Goal: Task Accomplishment & Management: Use online tool/utility

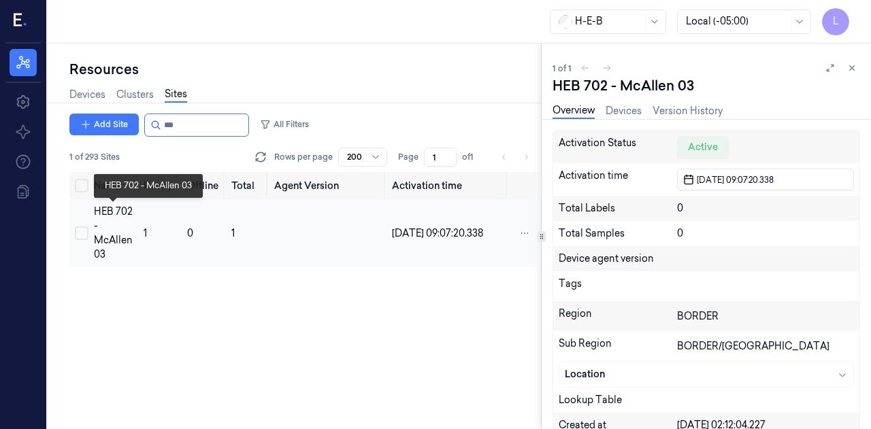
click at [114, 252] on div "HEB 702 - McAllen 03" at bounding box center [113, 233] width 39 height 57
click at [634, 110] on link "Devices" at bounding box center [624, 111] width 36 height 16
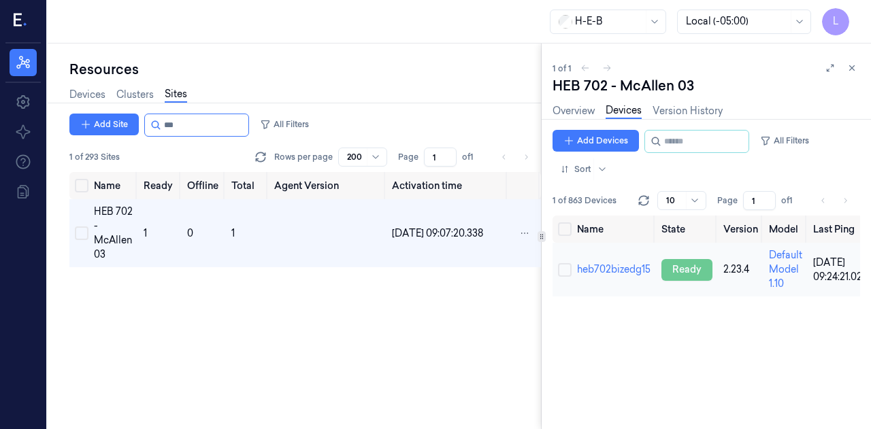
click at [674, 267] on div "ready" at bounding box center [686, 270] width 51 height 22
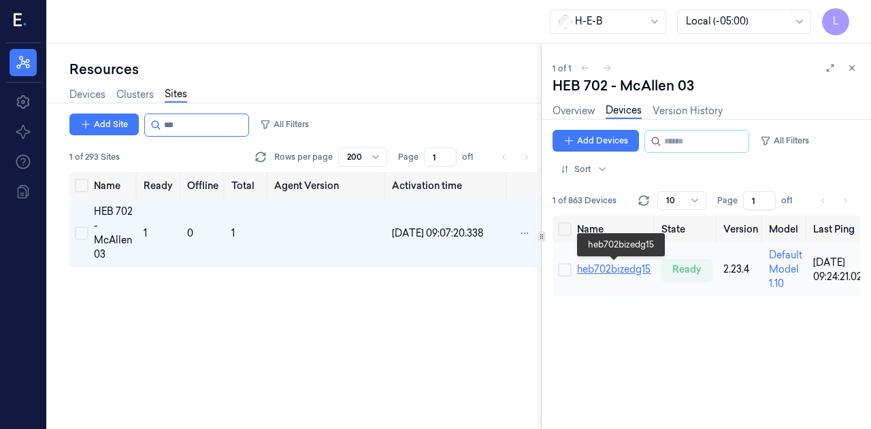
click at [603, 272] on link "heb702bizedg15" at bounding box center [613, 269] width 73 height 12
